Goal: Task Accomplishment & Management: Manage account settings

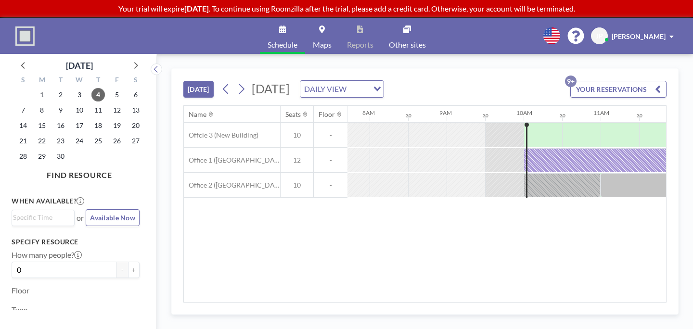
scroll to position [0, 594]
click at [35, 103] on span "8" at bounding box center [41, 109] width 13 height 13
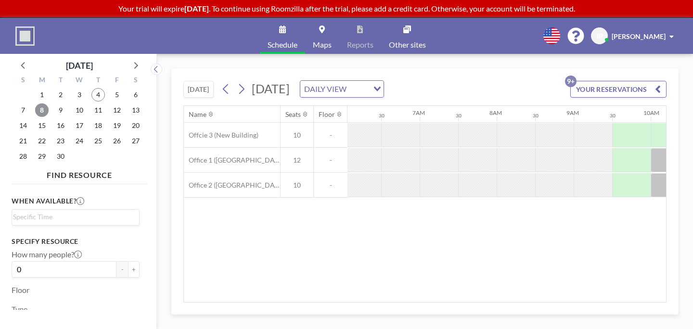
scroll to position [0, 469]
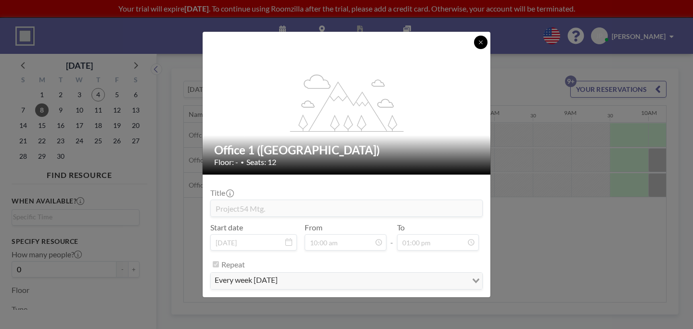
click at [474, 49] on button at bounding box center [480, 42] width 13 height 13
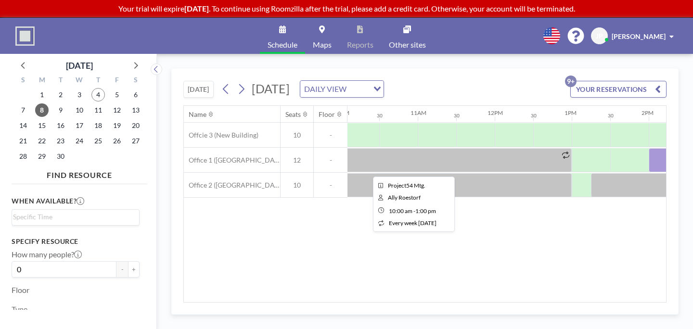
scroll to position [0, 777]
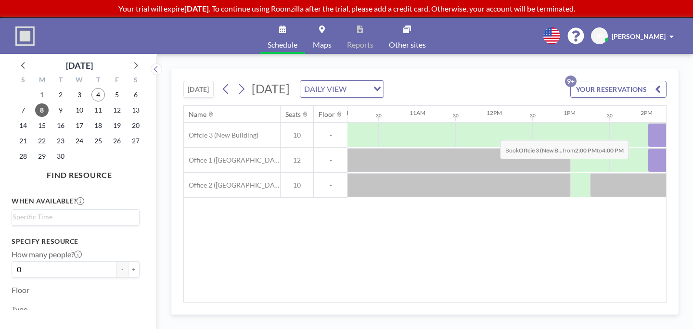
drag, startPoint x: 393, startPoint y: 113, endPoint x: 497, endPoint y: 114, distance: 103.4
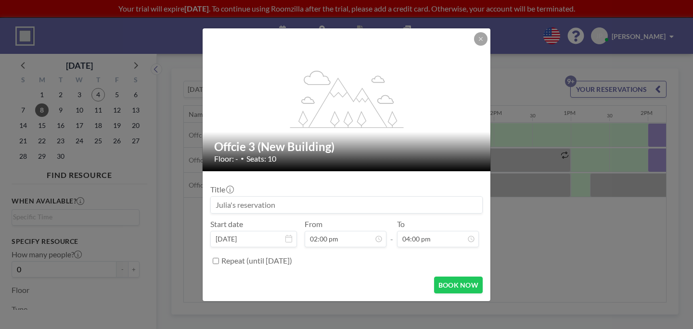
click at [286, 200] on input at bounding box center [346, 205] width 271 height 16
click at [271, 197] on input "HULC Fundraising" at bounding box center [346, 205] width 271 height 16
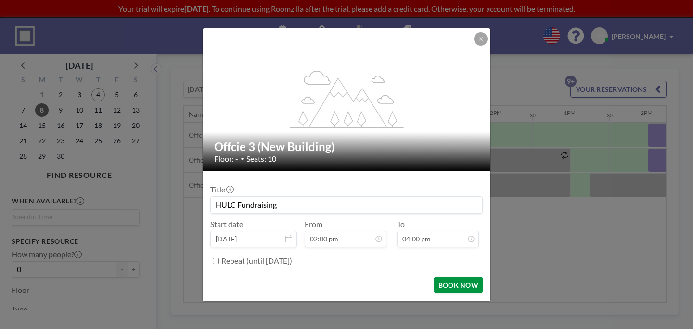
click at [443, 277] on button "BOOK NOW" at bounding box center [458, 285] width 49 height 17
type input "HULC Fundraising"
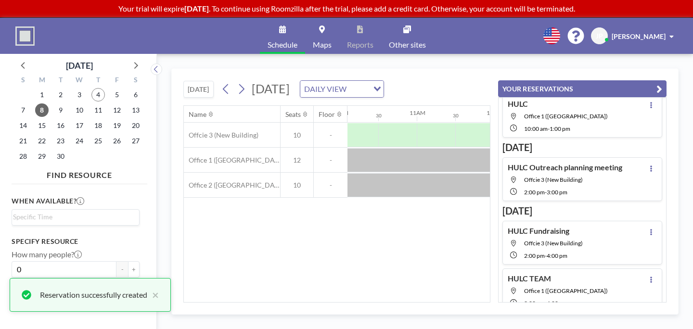
scroll to position [20, 0]
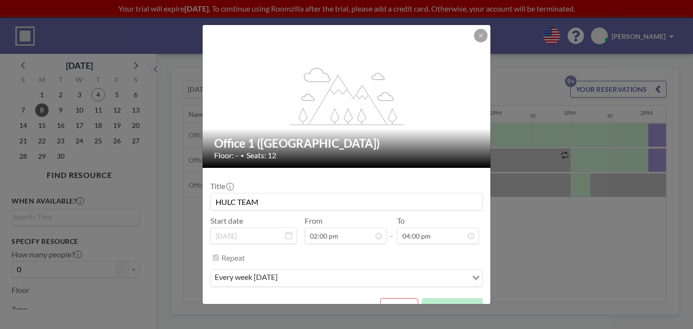
click at [458, 45] on div "flex-grow: 1.2;" at bounding box center [346, 96] width 289 height 143
click at [474, 42] on button at bounding box center [480, 35] width 13 height 13
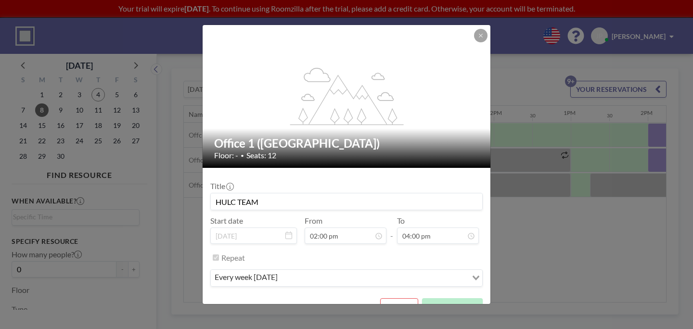
scroll to position [138, 0]
click at [316, 272] on input "Search for option" at bounding box center [373, 278] width 186 height 13
click at [474, 42] on button at bounding box center [480, 35] width 13 height 13
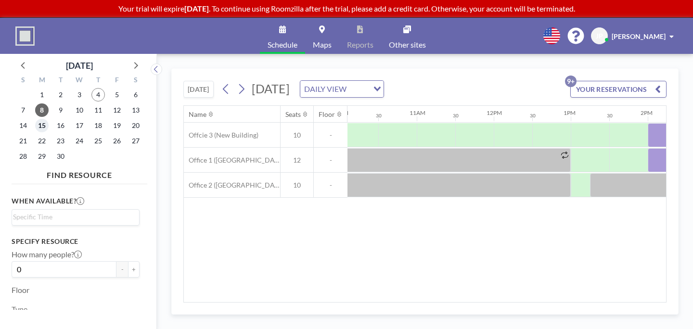
click at [36, 119] on span "15" at bounding box center [41, 125] width 13 height 13
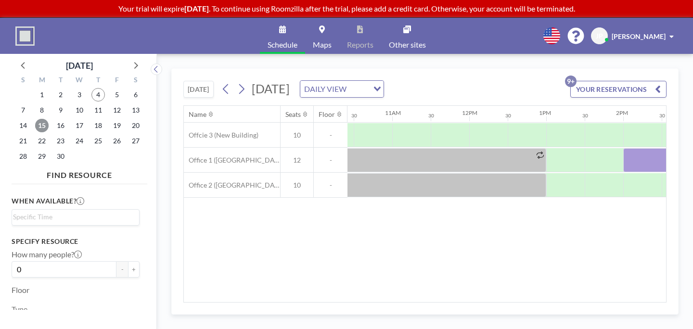
scroll to position [0, 805]
click at [35, 103] on span "8" at bounding box center [41, 109] width 13 height 13
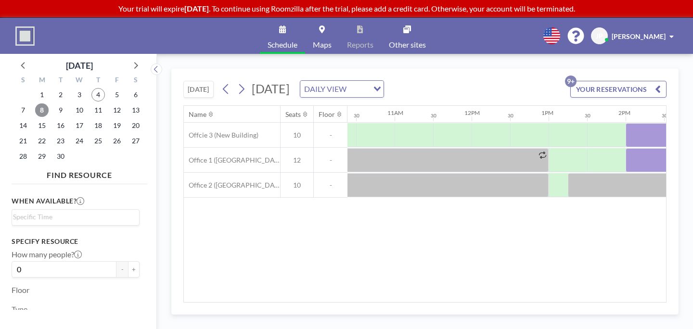
scroll to position [0, 815]
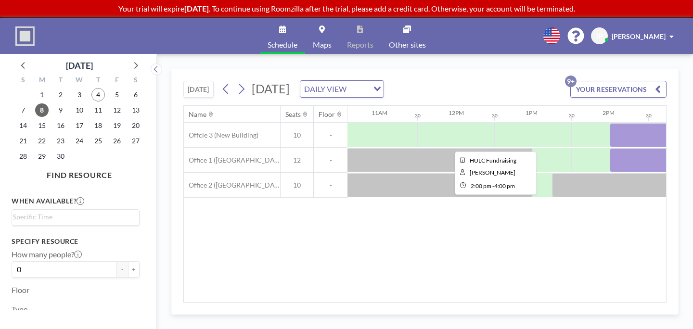
click at [609, 123] on div at bounding box center [686, 135] width 154 height 24
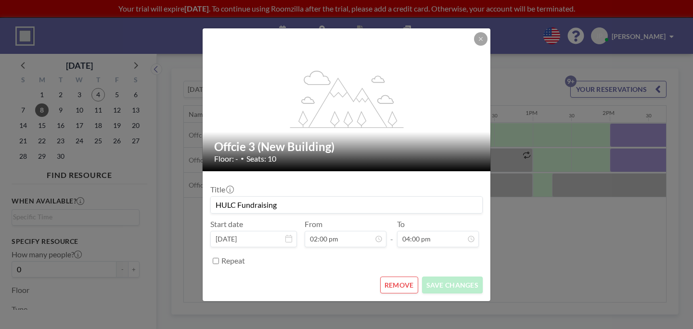
click at [245, 256] on label "Repeat" at bounding box center [233, 261] width 24 height 10
click at [219, 258] on input "Repeat" at bounding box center [216, 261] width 6 height 6
checkbox input "true"
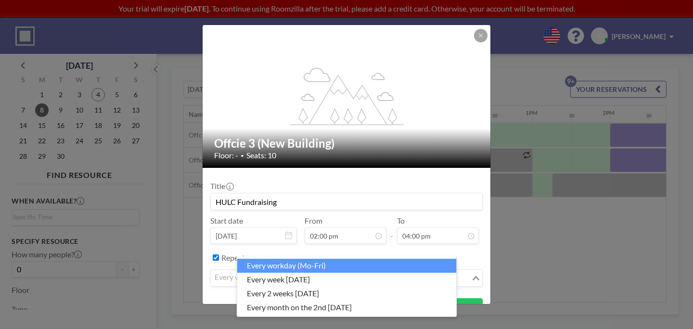
click at [298, 270] on div "every workday (Mo-Fri)" at bounding box center [341, 277] width 260 height 14
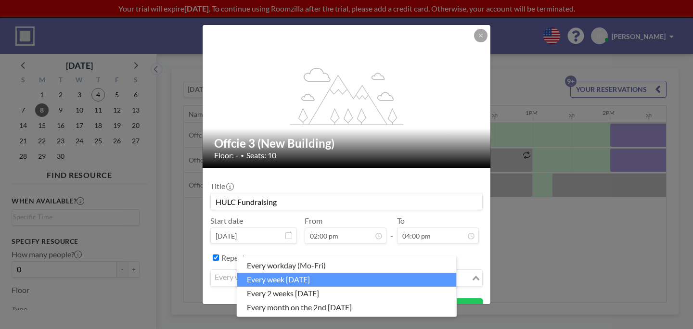
click at [292, 275] on li "every week [DATE]" at bounding box center [346, 280] width 219 height 14
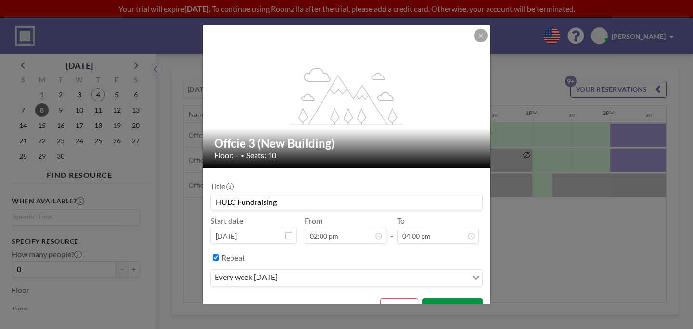
click at [446, 298] on button "SAVE CHANGES" at bounding box center [452, 306] width 61 height 17
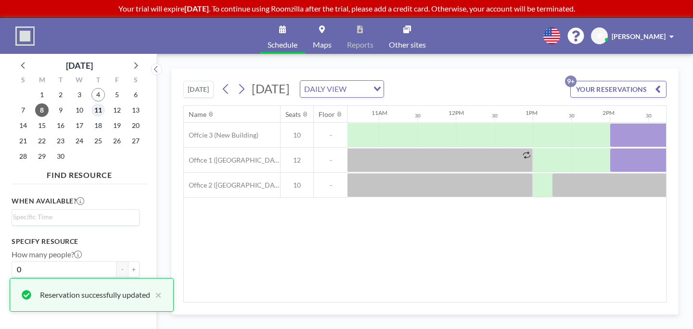
click at [91, 103] on span "11" at bounding box center [97, 109] width 13 height 13
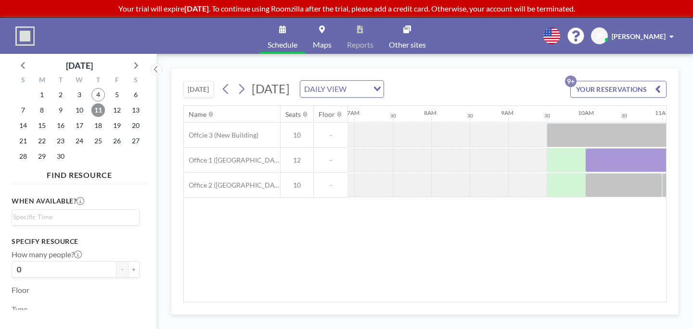
scroll to position [0, 531]
click at [35, 103] on span "8" at bounding box center [41, 109] width 13 height 13
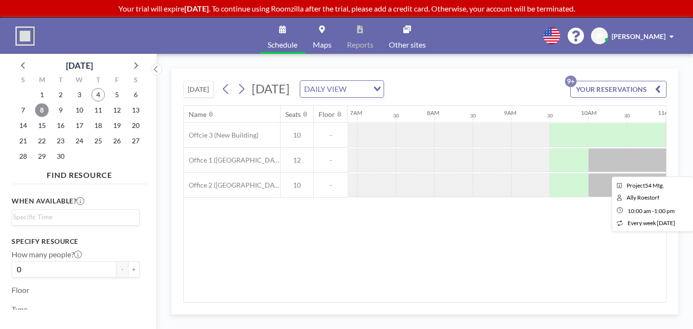
scroll to position [0, 535]
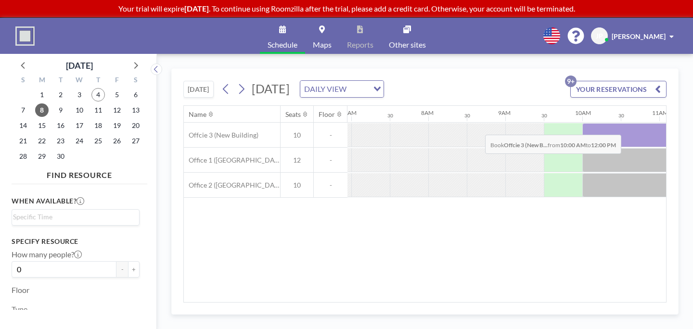
drag, startPoint x: 389, startPoint y: 112, endPoint x: 482, endPoint y: 109, distance: 92.9
click at [582, 123] on div at bounding box center [659, 135] width 154 height 24
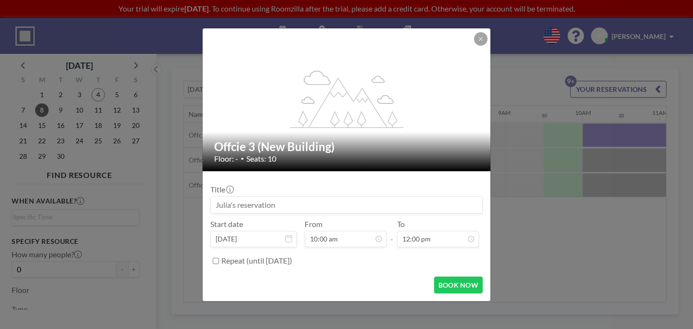
click at [296, 201] on input at bounding box center [346, 205] width 271 height 16
type input "HULC LT"
click at [448, 277] on button "BOOK NOW" at bounding box center [458, 285] width 49 height 17
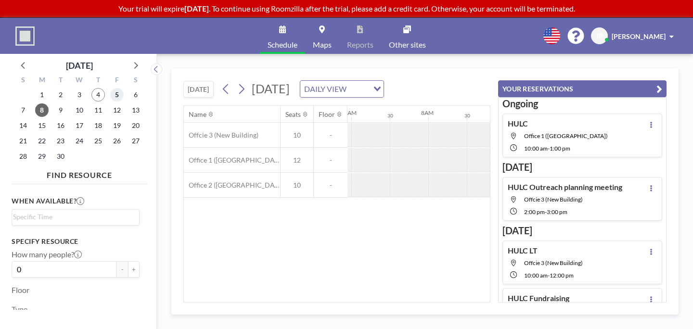
click at [110, 88] on span "5" at bounding box center [116, 94] width 13 height 13
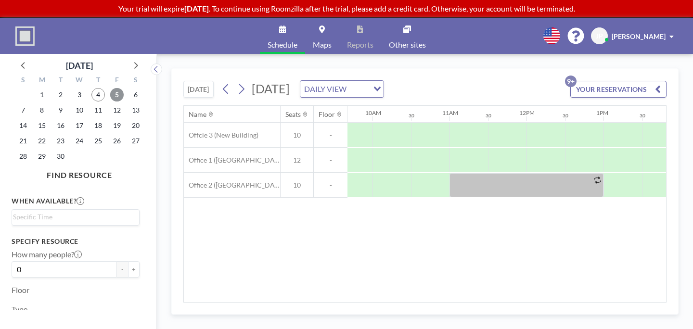
scroll to position [0, 748]
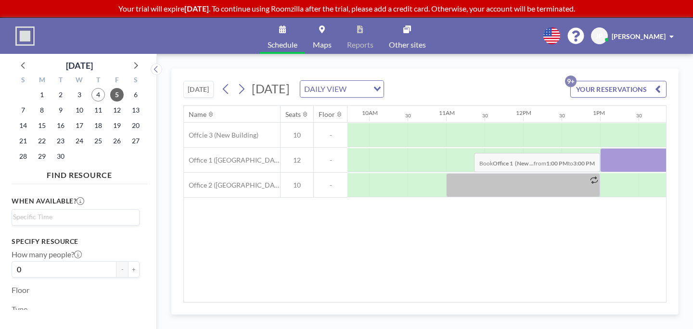
drag, startPoint x: 354, startPoint y: 134, endPoint x: 471, endPoint y: 127, distance: 116.6
click at [600, 148] on div at bounding box center [677, 160] width 154 height 24
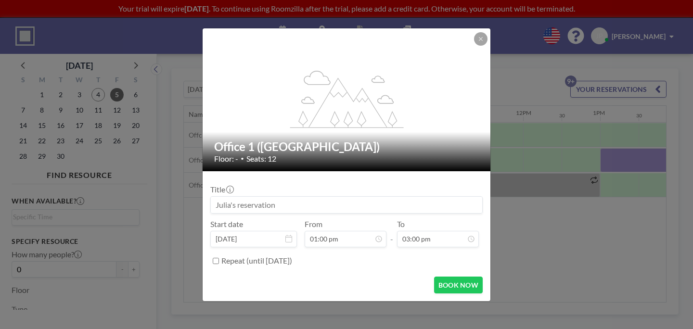
click at [328, 188] on div "Title" at bounding box center [346, 199] width 272 height 29
click at [323, 197] on input at bounding box center [346, 205] width 271 height 16
type input "Brave Love meeting"
click at [260, 256] on label "Repeat (until [DATE])" at bounding box center [256, 261] width 71 height 10
click at [219, 258] on input "Repeat (until [DATE])" at bounding box center [216, 261] width 6 height 6
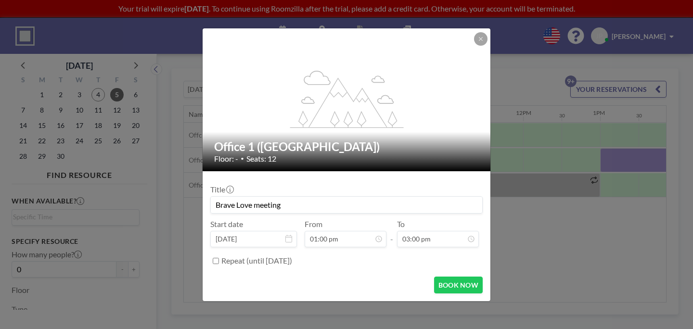
checkbox input "true"
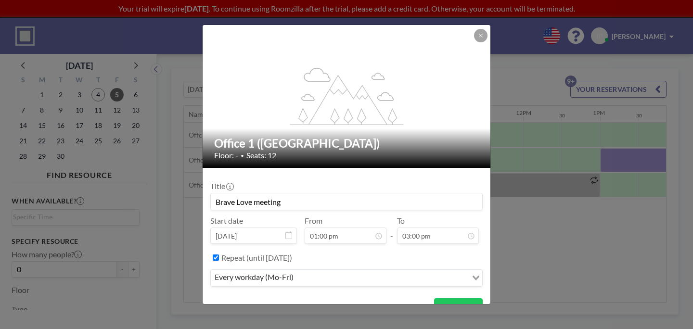
click at [270, 270] on div "every workday (Mo-Fri)" at bounding box center [339, 277] width 256 height 14
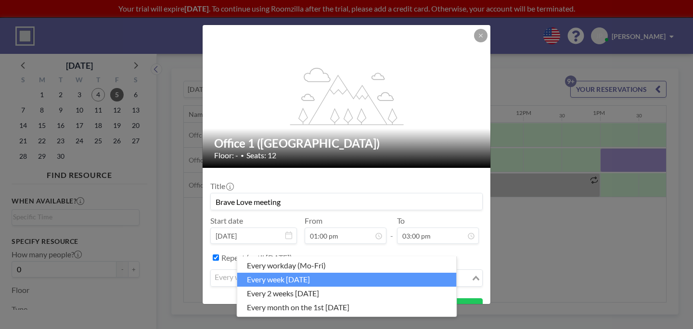
click at [277, 280] on li "every week [DATE]" at bounding box center [346, 280] width 219 height 14
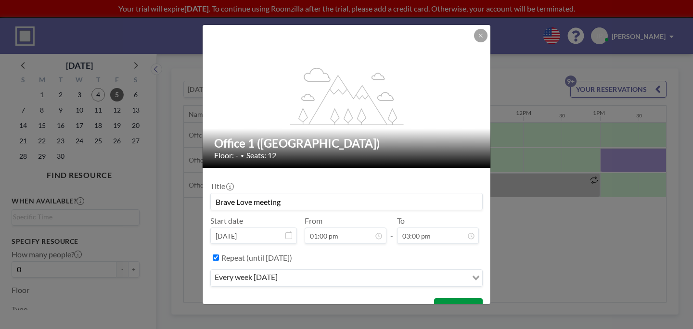
click at [445, 298] on button "BOOK NOW" at bounding box center [458, 306] width 49 height 17
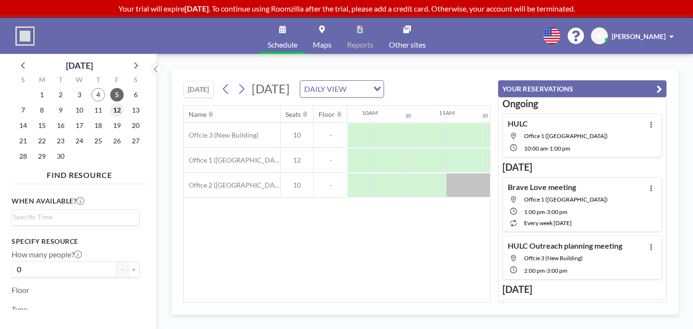
click at [110, 103] on span "12" at bounding box center [116, 109] width 13 height 13
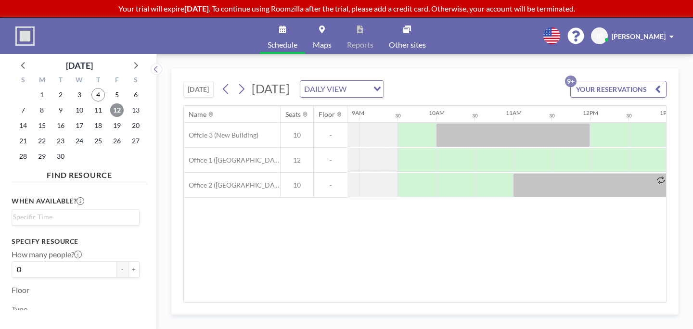
scroll to position [0, 701]
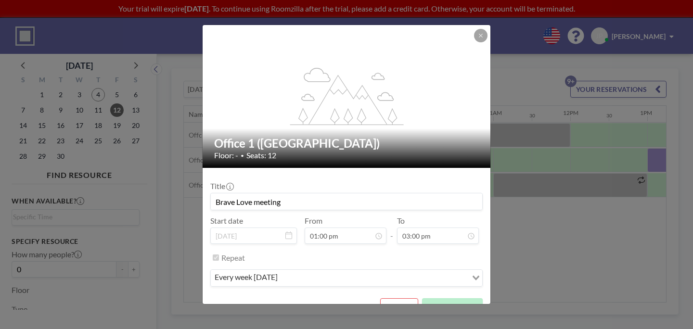
click at [380, 298] on button "REMOVE" at bounding box center [399, 306] width 38 height 17
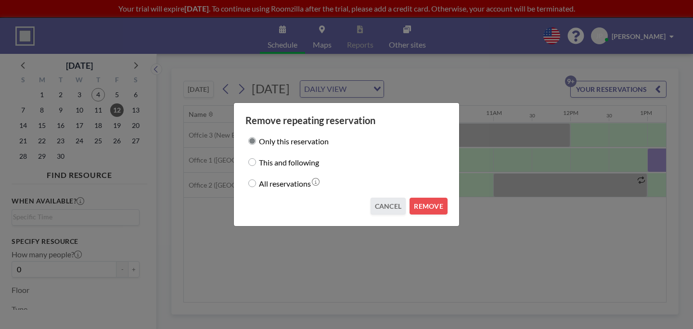
click at [304, 162] on label "This and following" at bounding box center [289, 161] width 60 height 13
click at [256, 162] on input "This and following" at bounding box center [252, 162] width 8 height 8
radio input "true"
click at [424, 202] on button "REMOVE" at bounding box center [428, 206] width 38 height 17
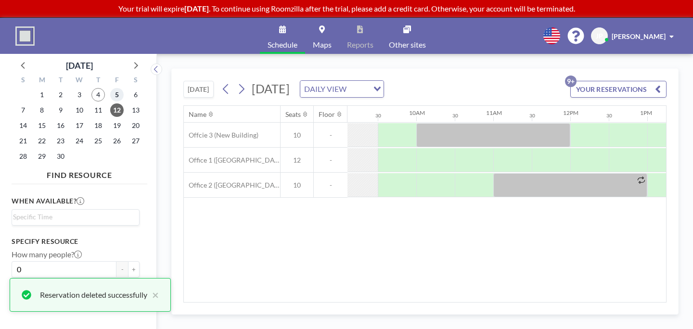
click at [110, 88] on span "5" at bounding box center [116, 94] width 13 height 13
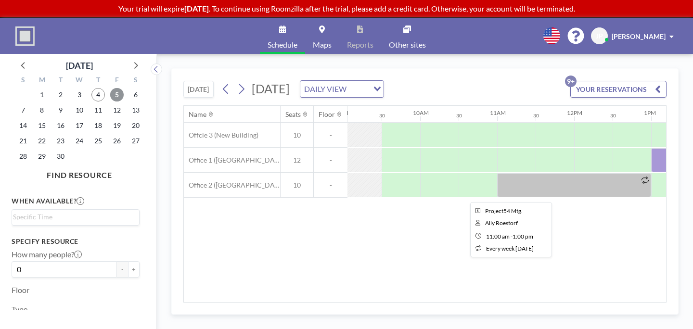
scroll to position [0, 700]
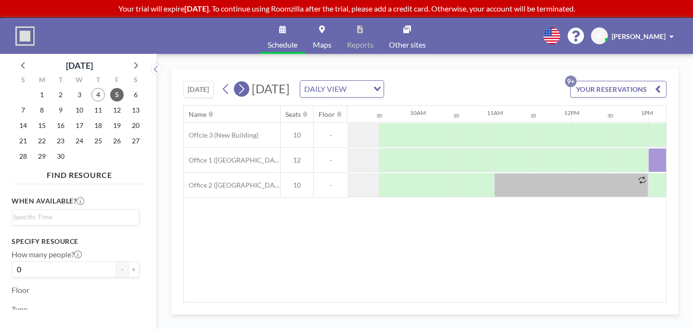
click at [237, 82] on icon at bounding box center [241, 89] width 9 height 14
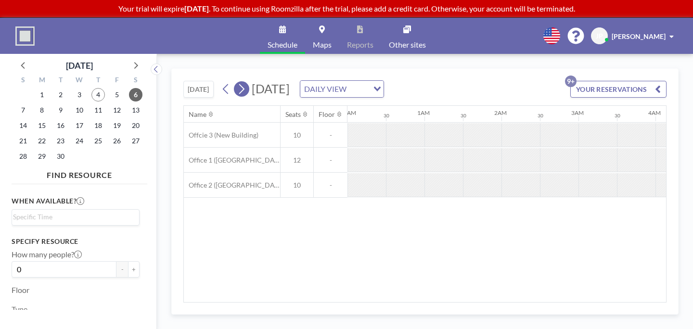
scroll to position [0, 347]
click at [237, 82] on icon at bounding box center [241, 89] width 9 height 14
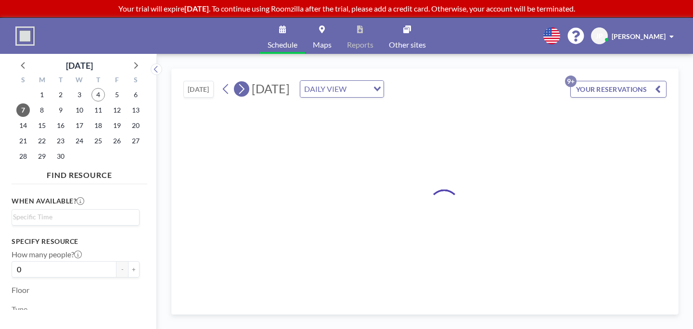
click at [237, 82] on icon at bounding box center [241, 89] width 9 height 14
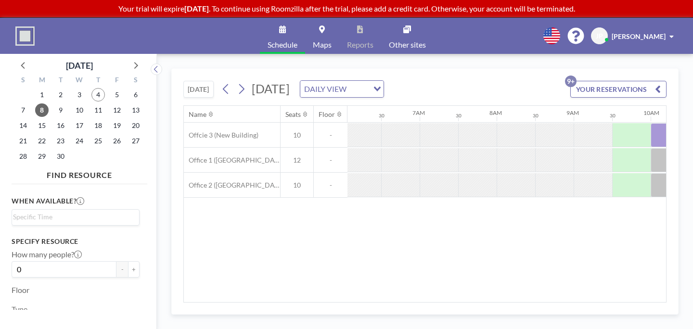
scroll to position [0, 469]
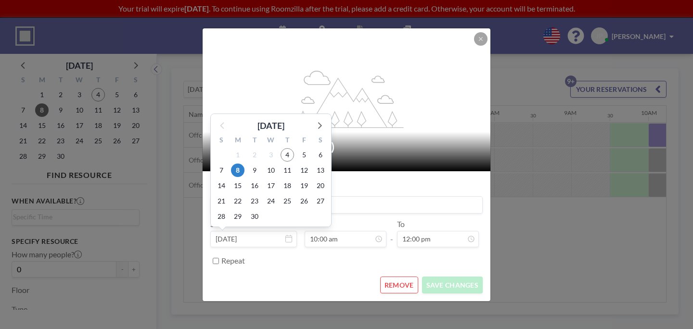
scroll to position [15, 0]
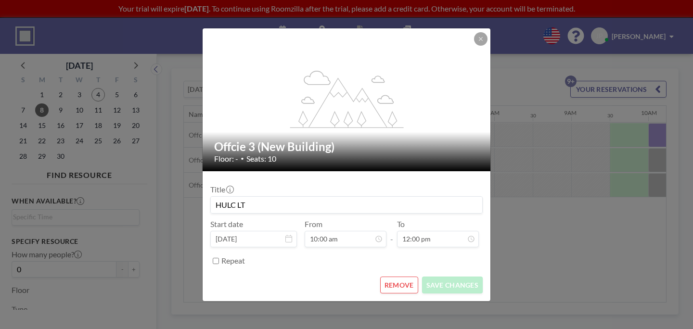
click at [245, 256] on label "Repeat" at bounding box center [233, 261] width 24 height 10
click at [219, 258] on input "Repeat" at bounding box center [216, 261] width 6 height 6
checkbox input "true"
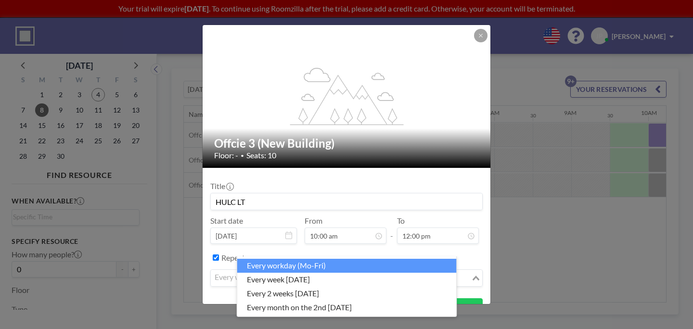
click at [272, 270] on div "every workday (Mo-Fri)" at bounding box center [341, 277] width 260 height 14
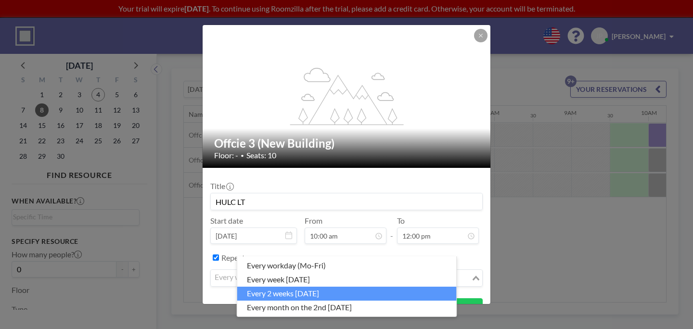
click at [274, 287] on li "every 2 weeks [DATE]" at bounding box center [346, 294] width 219 height 14
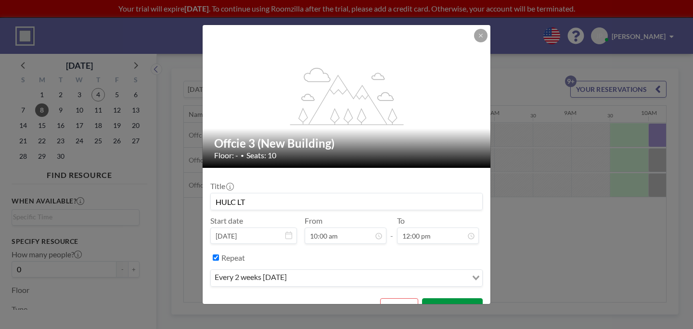
click at [430, 298] on button "SAVE CHANGES" at bounding box center [452, 306] width 61 height 17
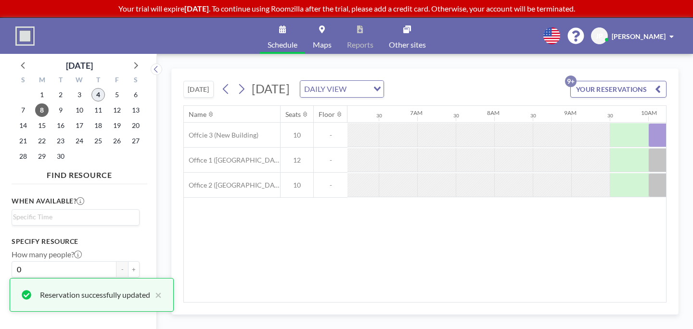
click at [91, 88] on span "4" at bounding box center [97, 94] width 13 height 13
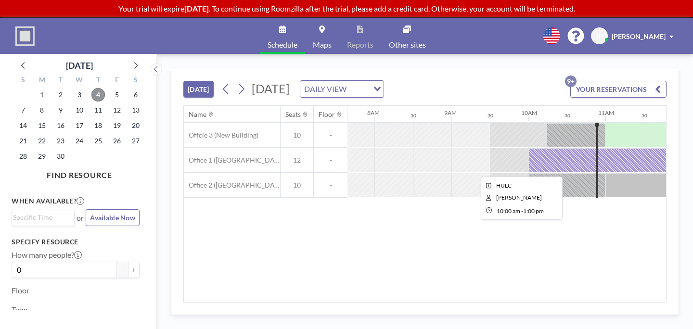
scroll to position [0, 594]
